Goal: Task Accomplishment & Management: Use online tool/utility

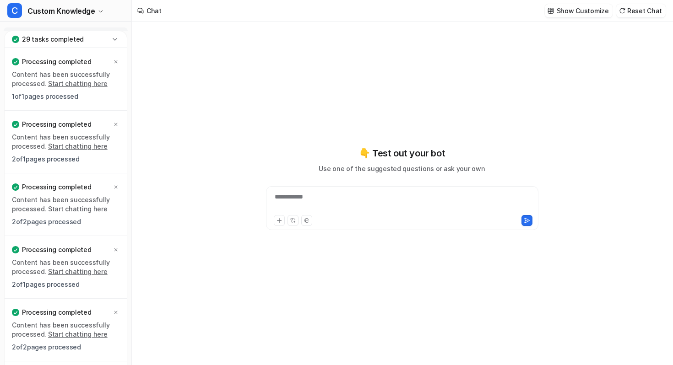
type textarea "**********"
click at [93, 10] on button "C Custom Knowledge" at bounding box center [65, 11] width 131 height 22
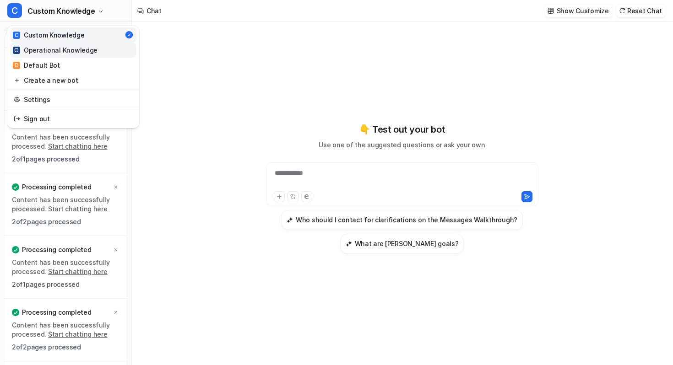
click at [76, 52] on div "O Operational Knowledge" at bounding box center [55, 50] width 85 height 10
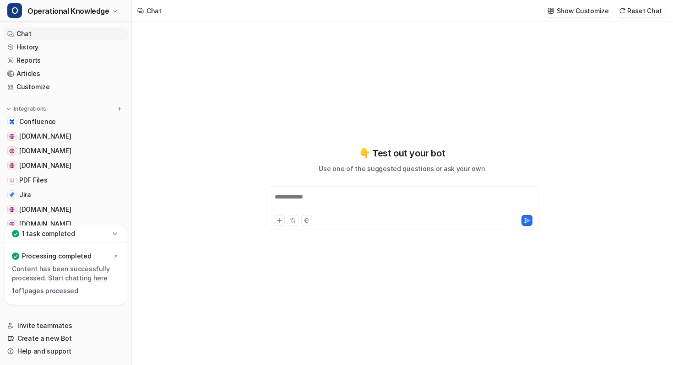
type textarea "**********"
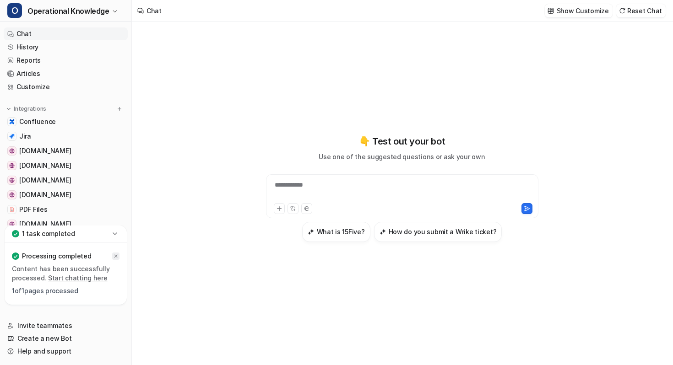
click at [114, 253] on div at bounding box center [115, 256] width 7 height 7
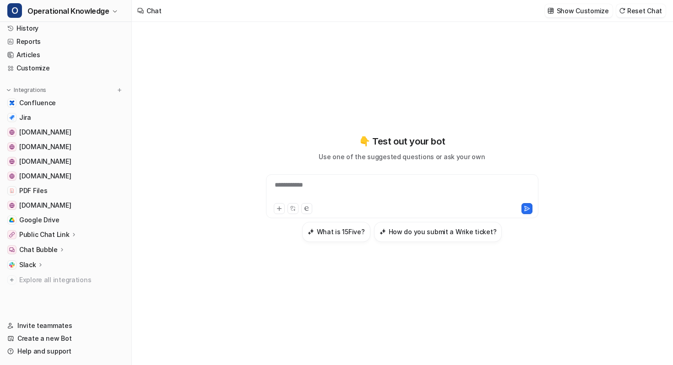
scroll to position [17, 0]
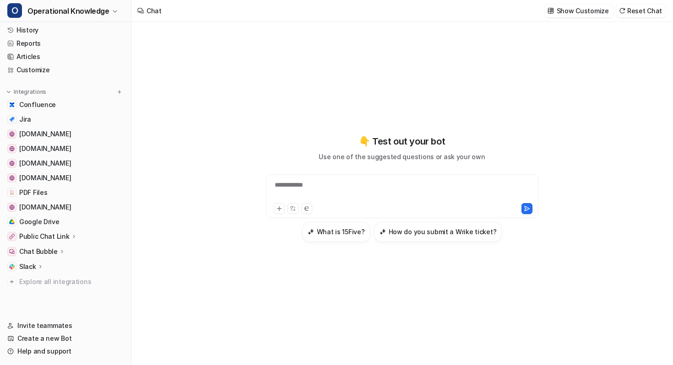
click at [40, 269] on icon at bounding box center [40, 266] width 6 height 7
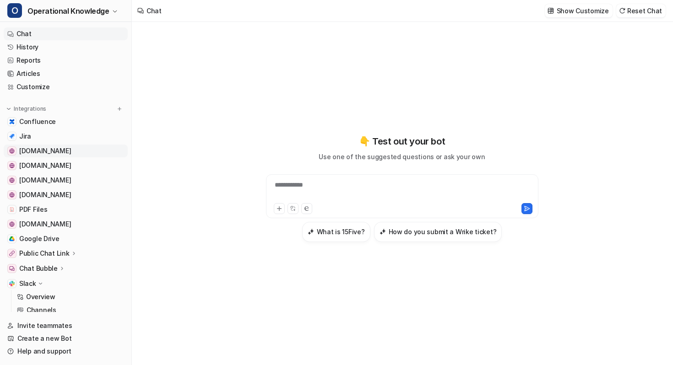
click at [54, 146] on link "[DOMAIN_NAME]" at bounding box center [66, 151] width 124 height 13
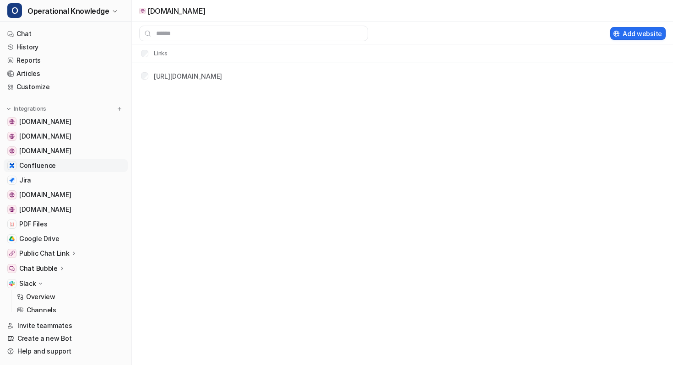
click at [41, 162] on span "Confluence" at bounding box center [37, 165] width 37 height 9
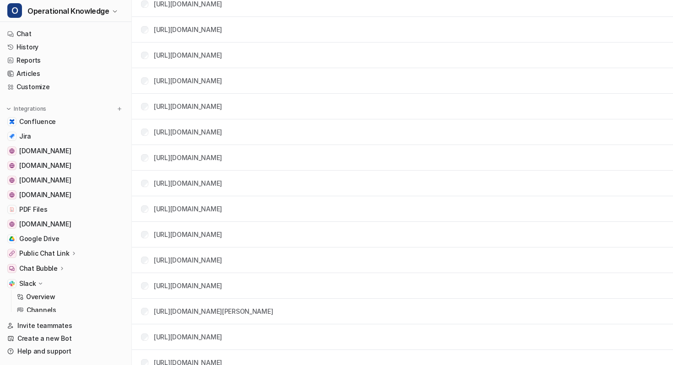
scroll to position [3287, 0]
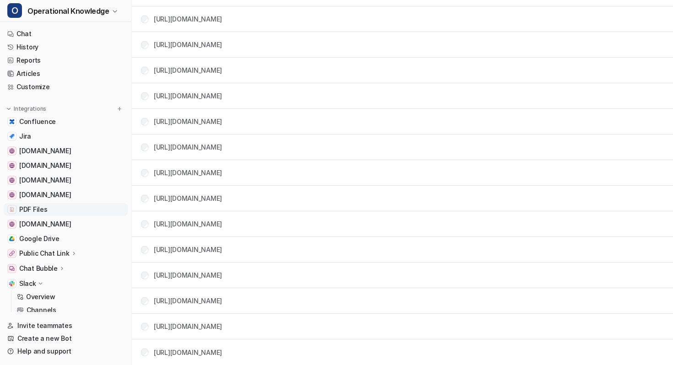
click at [40, 213] on span "PDF Files" at bounding box center [33, 209] width 28 height 9
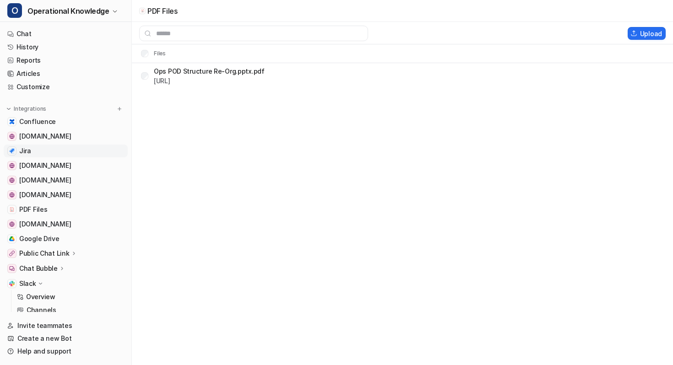
click at [51, 148] on link "Jira" at bounding box center [66, 151] width 124 height 13
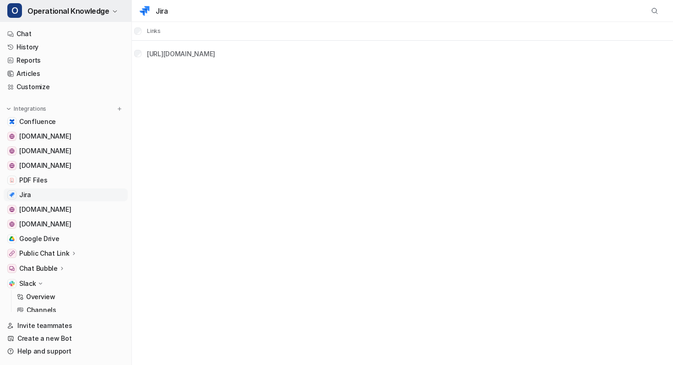
click at [83, 8] on span "Operational Knowledge" at bounding box center [68, 11] width 82 height 13
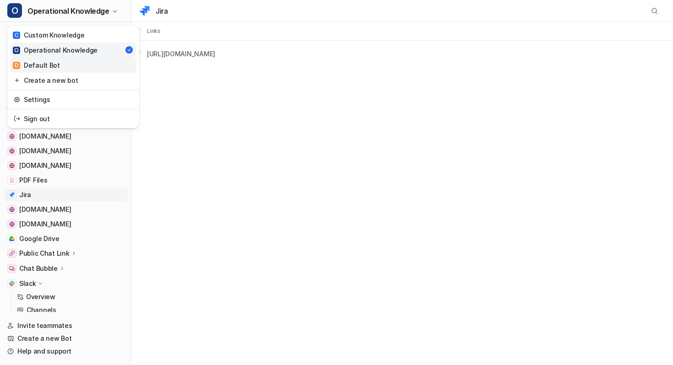
click at [49, 65] on div "D Default Bot" at bounding box center [36, 65] width 47 height 10
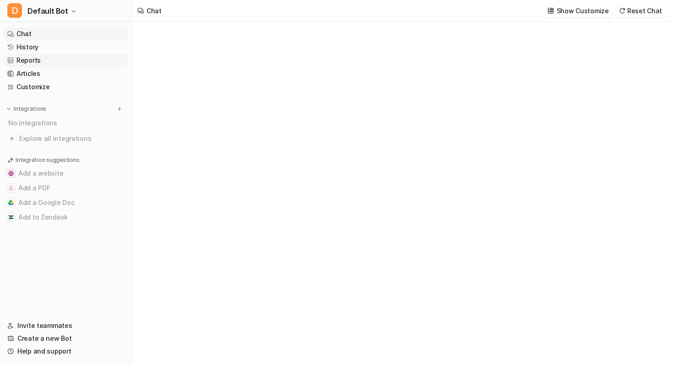
type textarea "**********"
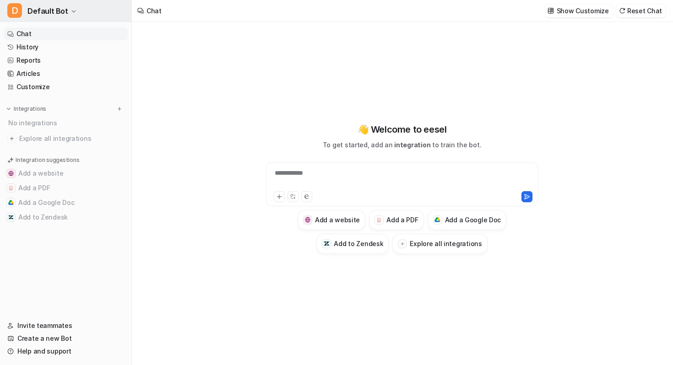
click at [60, 10] on span "Default Bot" at bounding box center [47, 11] width 41 height 13
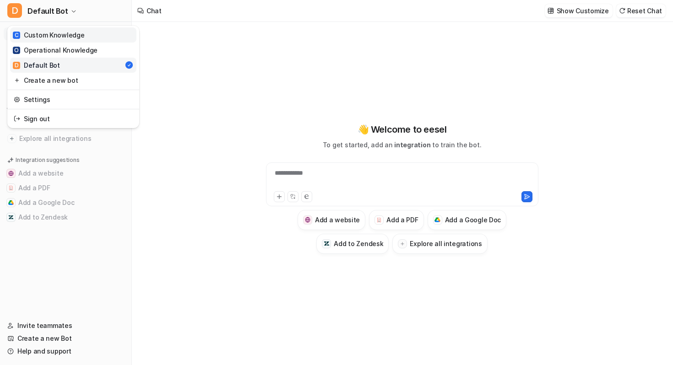
click at [56, 35] on div "C Custom Knowledge" at bounding box center [49, 35] width 72 height 10
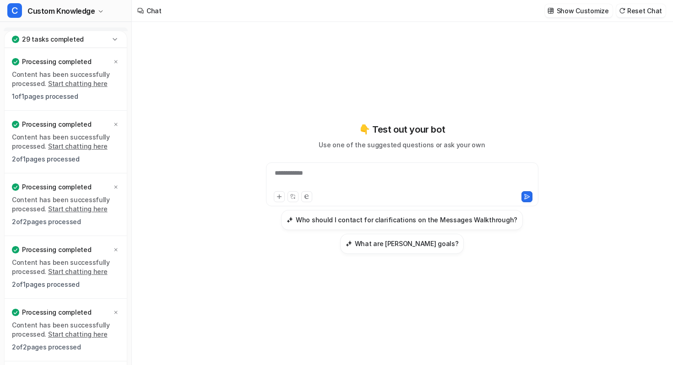
click at [112, 39] on icon at bounding box center [114, 39] width 9 height 9
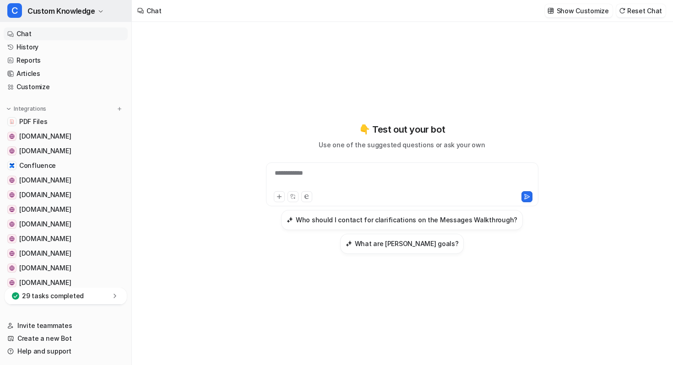
click at [82, 6] on span "Custom Knowledge" at bounding box center [61, 11] width 68 height 13
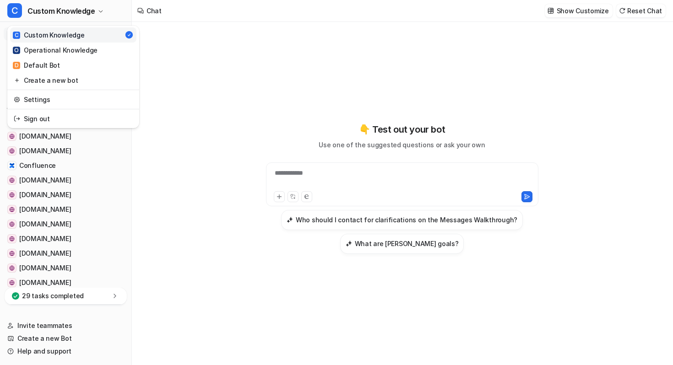
click at [204, 33] on div "**********" at bounding box center [336, 182] width 673 height 365
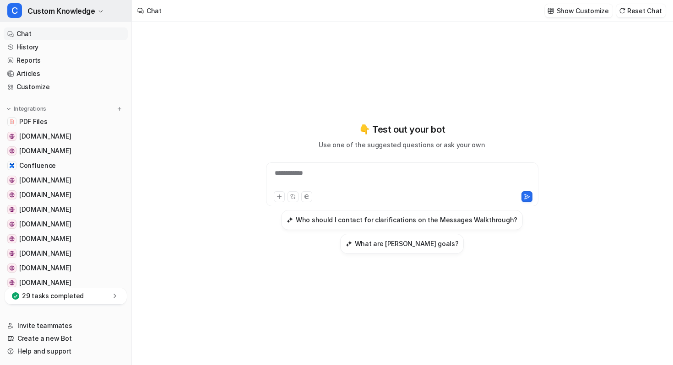
click at [94, 11] on button "C Custom Knowledge" at bounding box center [65, 11] width 131 height 22
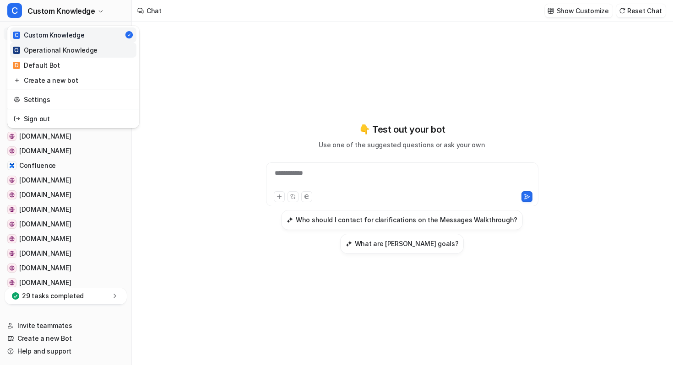
click at [62, 52] on div "O Operational Knowledge" at bounding box center [55, 50] width 85 height 10
